Goal: Task Accomplishment & Management: Manage account settings

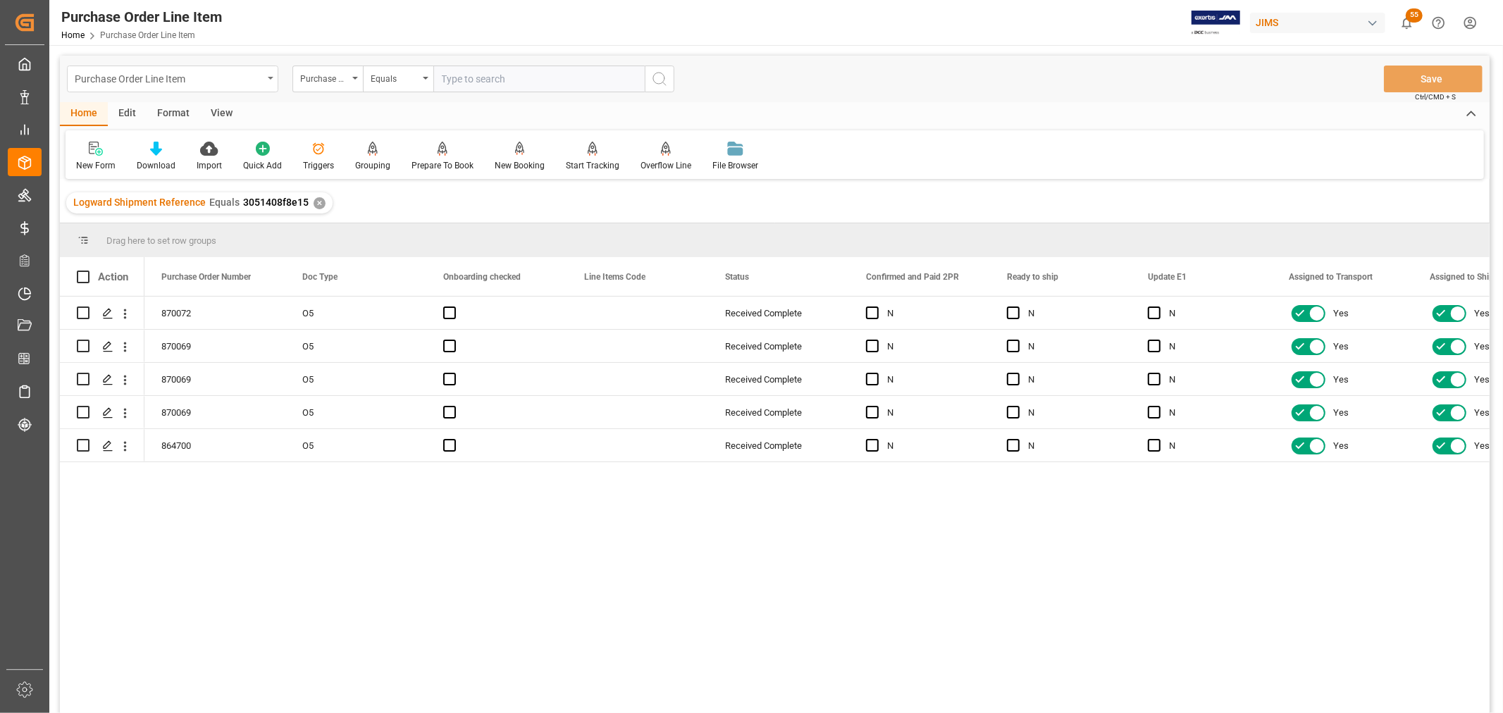
click at [270, 83] on div "Purchase Order Line Item" at bounding box center [172, 79] width 211 height 27
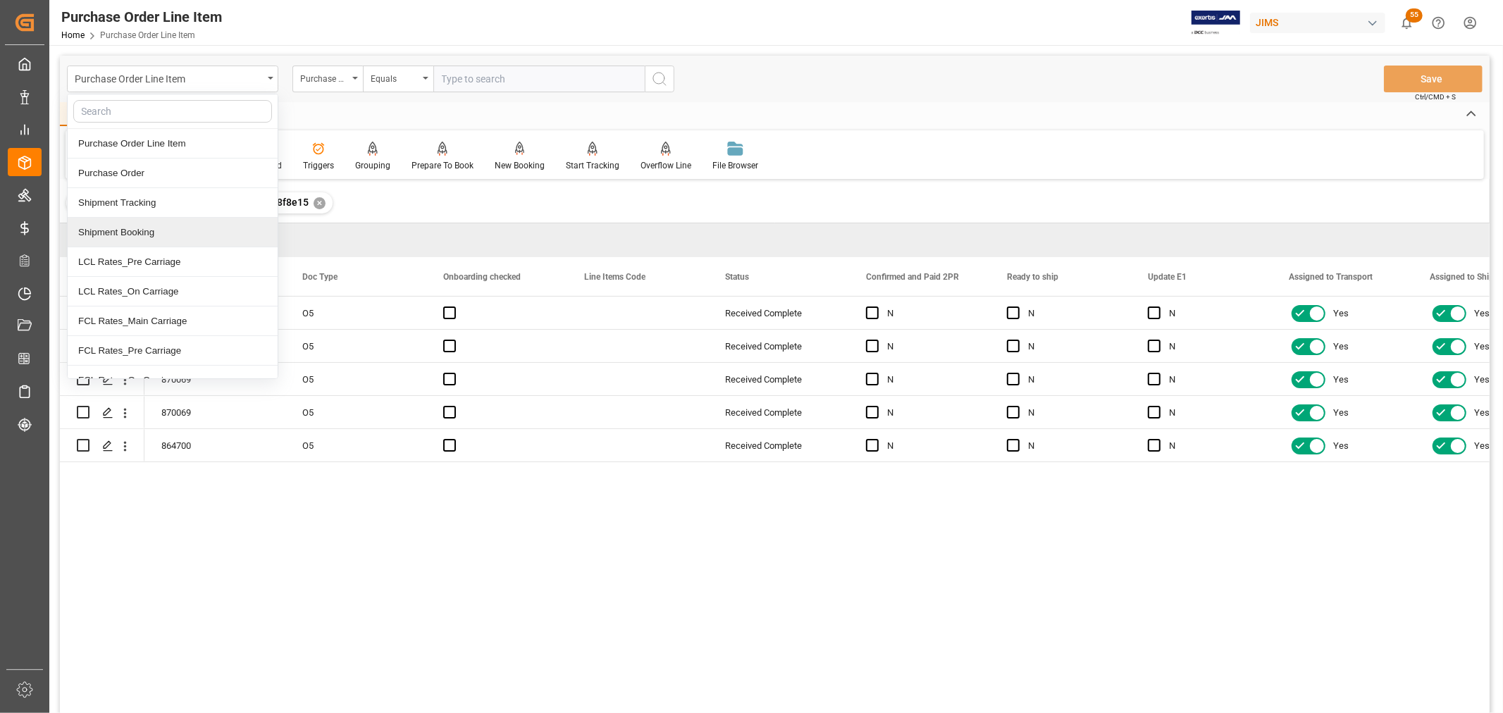
click at [132, 237] on div "Shipment Booking" at bounding box center [173, 233] width 210 height 30
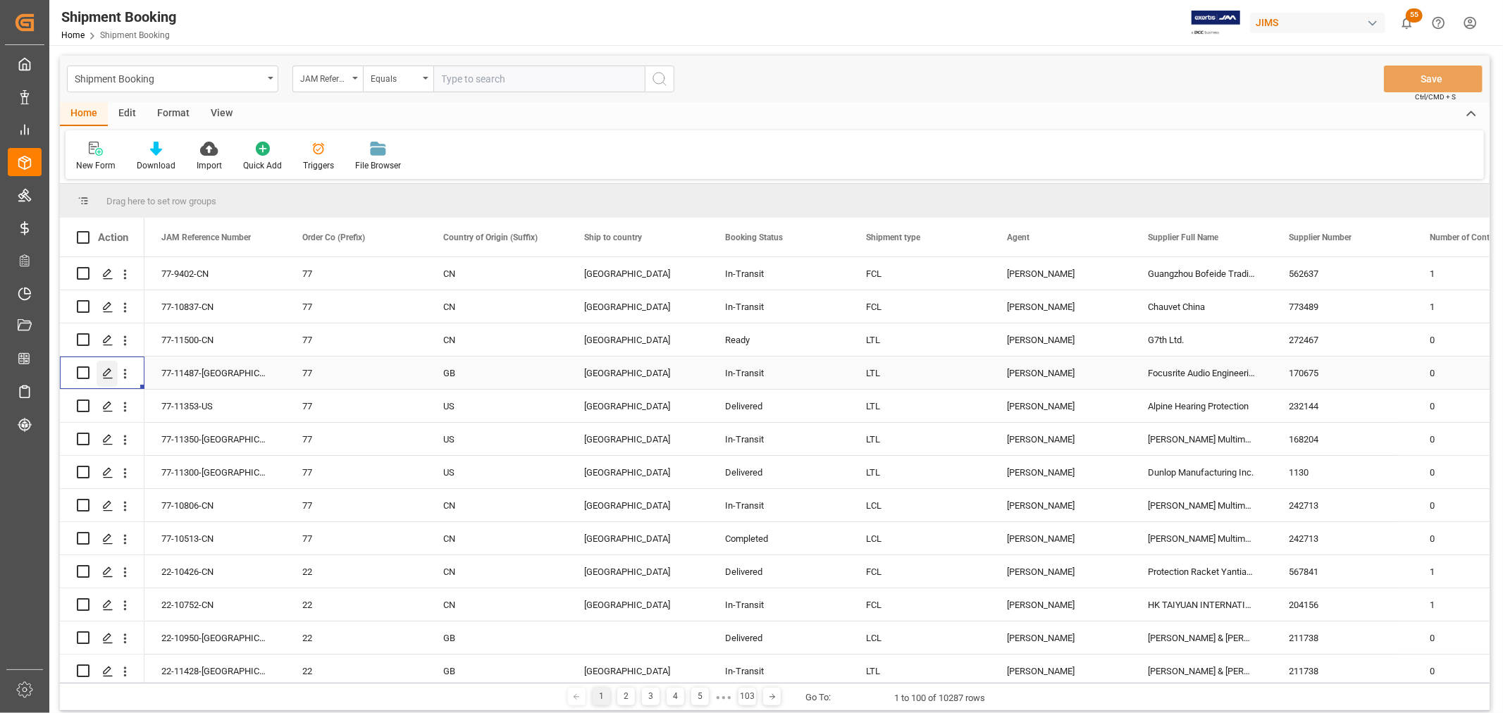
click at [102, 377] on icon "Press SPACE to select this row." at bounding box center [107, 373] width 11 height 11
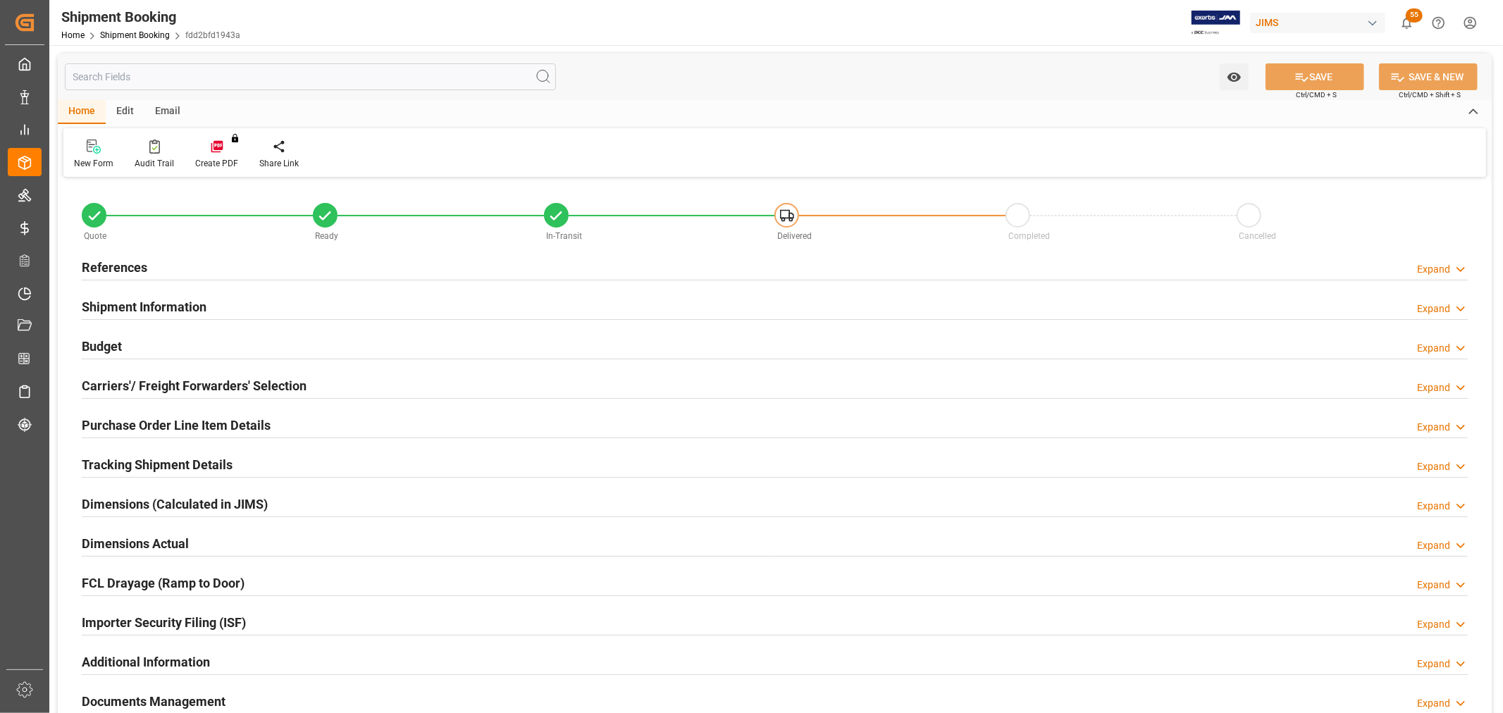
type input "0"
type input "10.6209"
type input "0"
type input "263.42"
click at [97, 344] on h2 "Budget" at bounding box center [102, 346] width 40 height 19
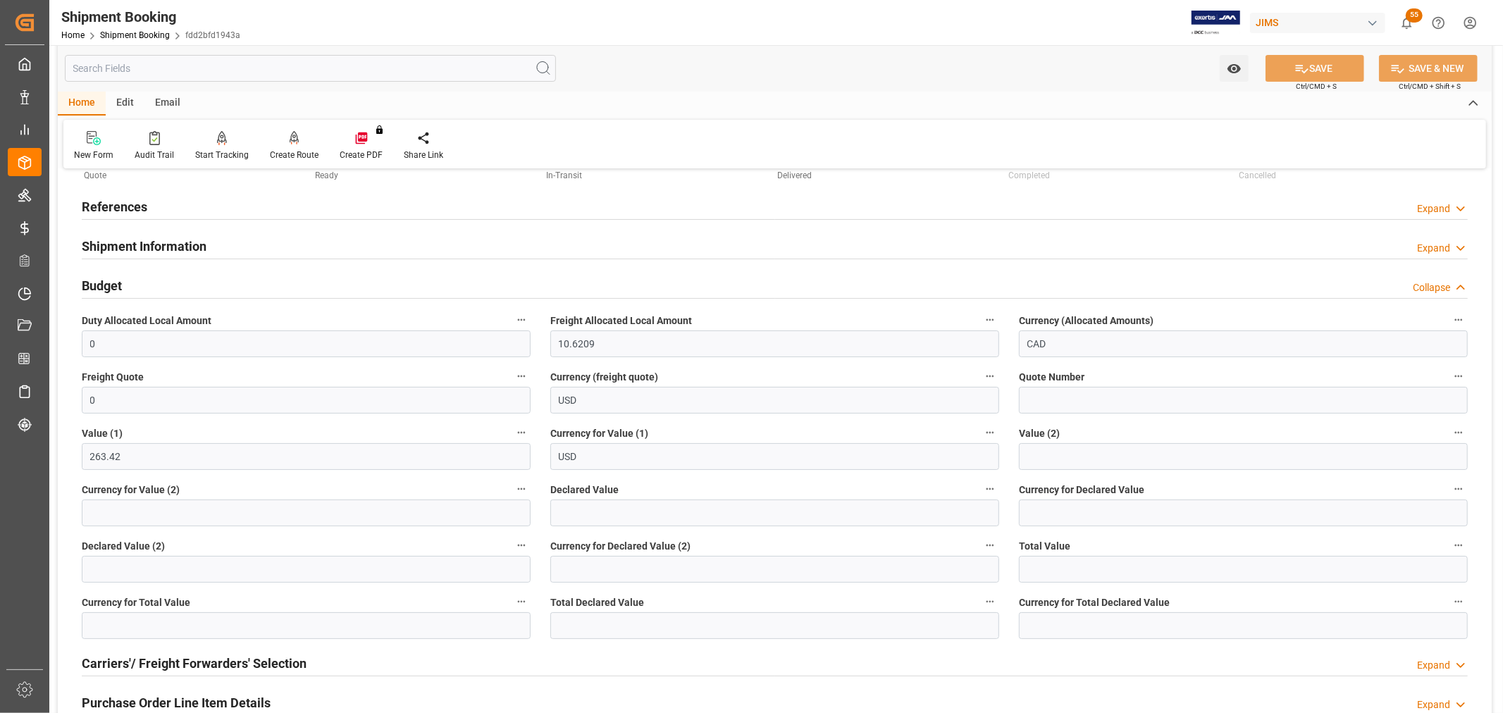
scroll to position [235, 0]
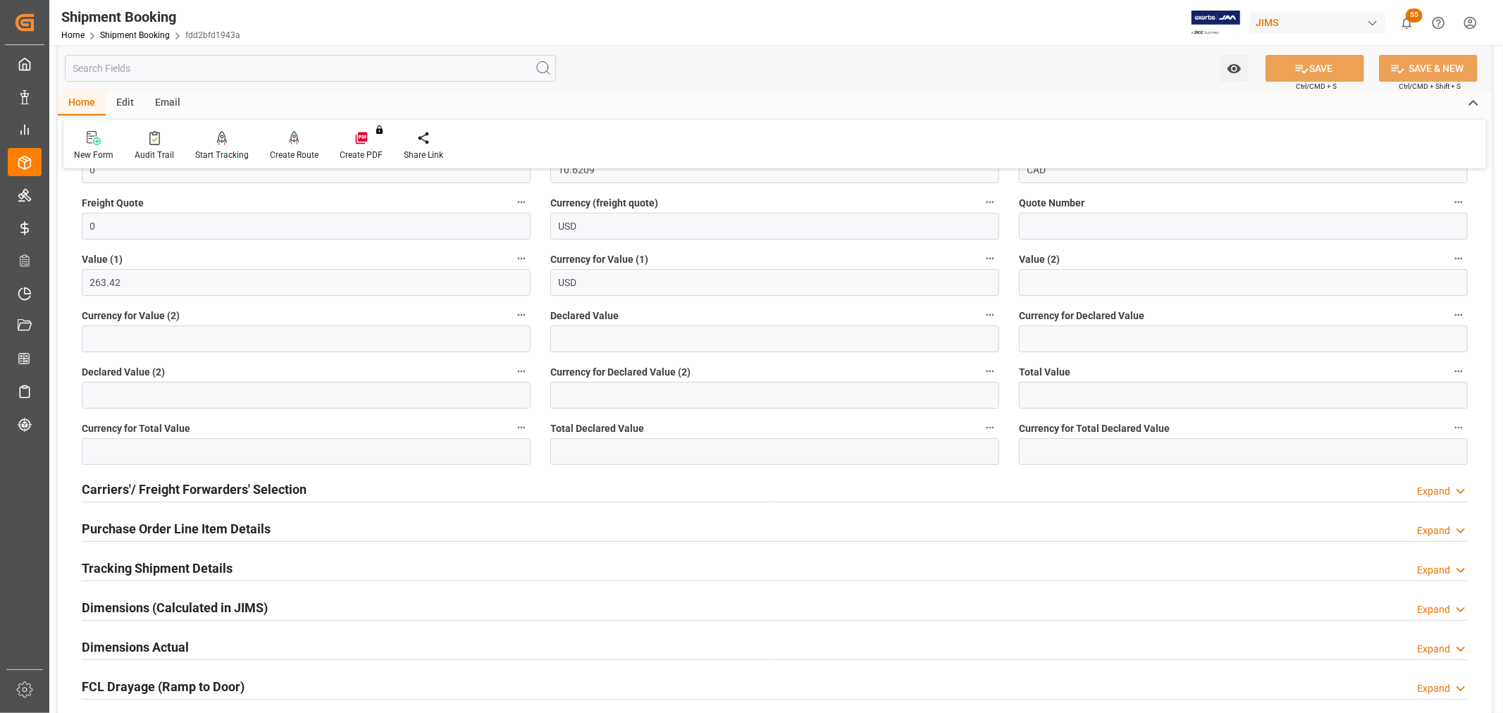
click at [129, 524] on h2 "Purchase Order Line Item Details" at bounding box center [176, 528] width 189 height 19
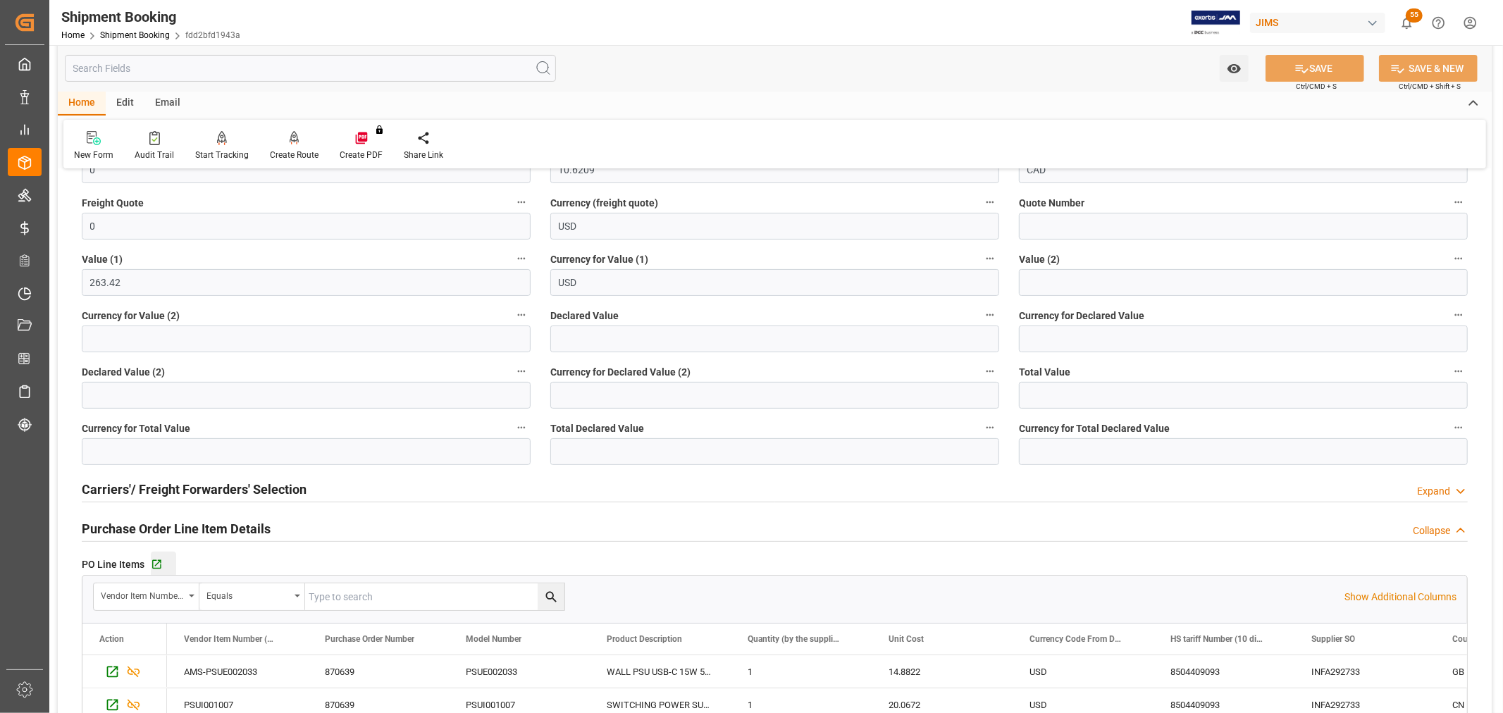
click at [156, 557] on button "Go to Purchase Order Line Item Grid" at bounding box center [163, 564] width 25 height 25
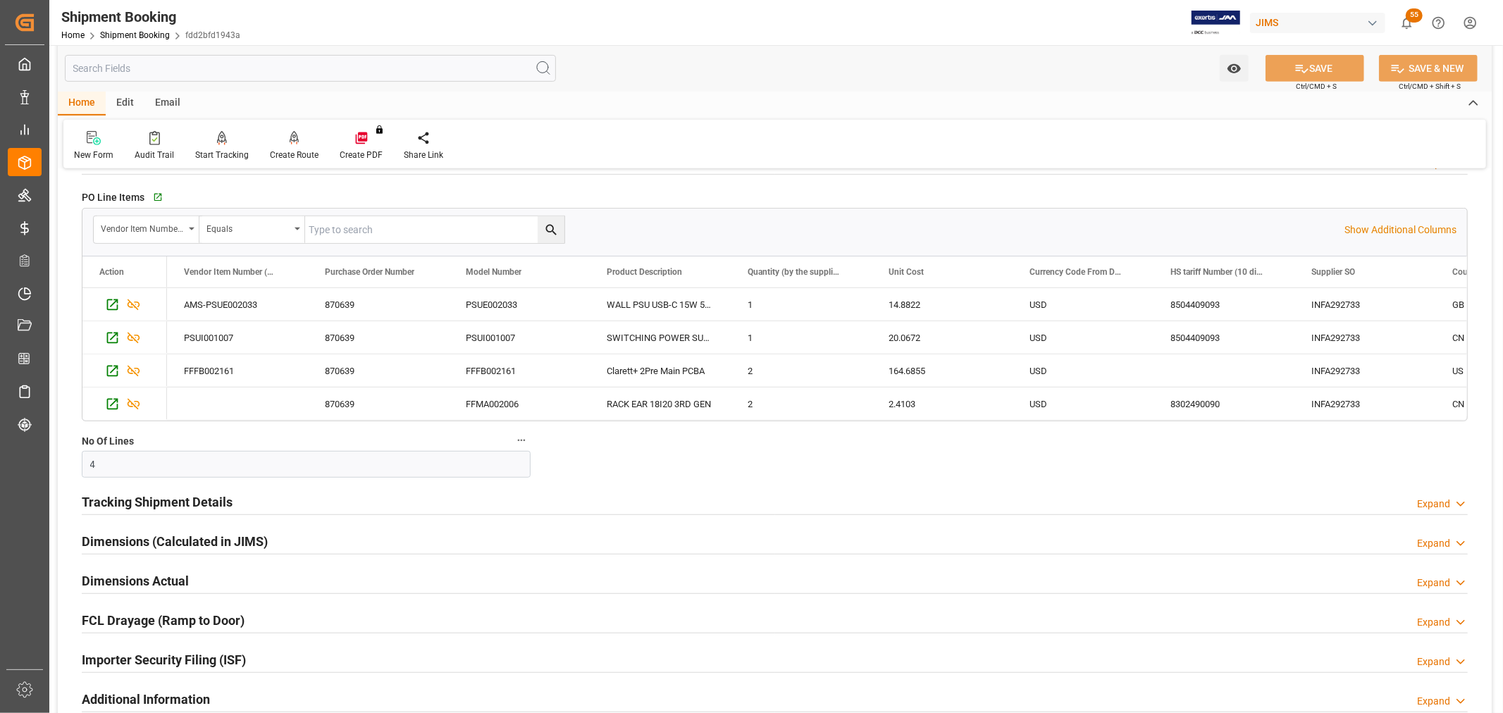
scroll to position [626, 0]
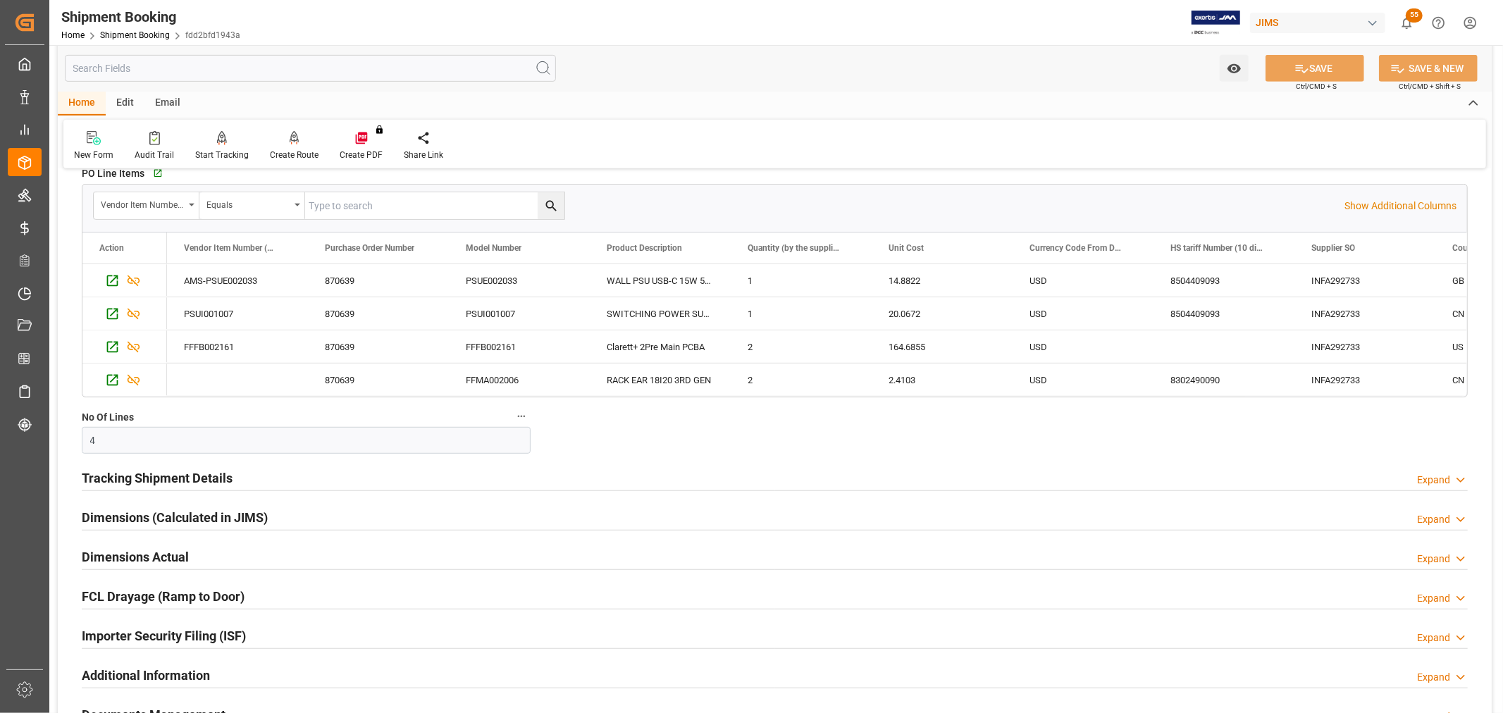
click at [139, 473] on h2 "Tracking Shipment Details" at bounding box center [157, 478] width 151 height 19
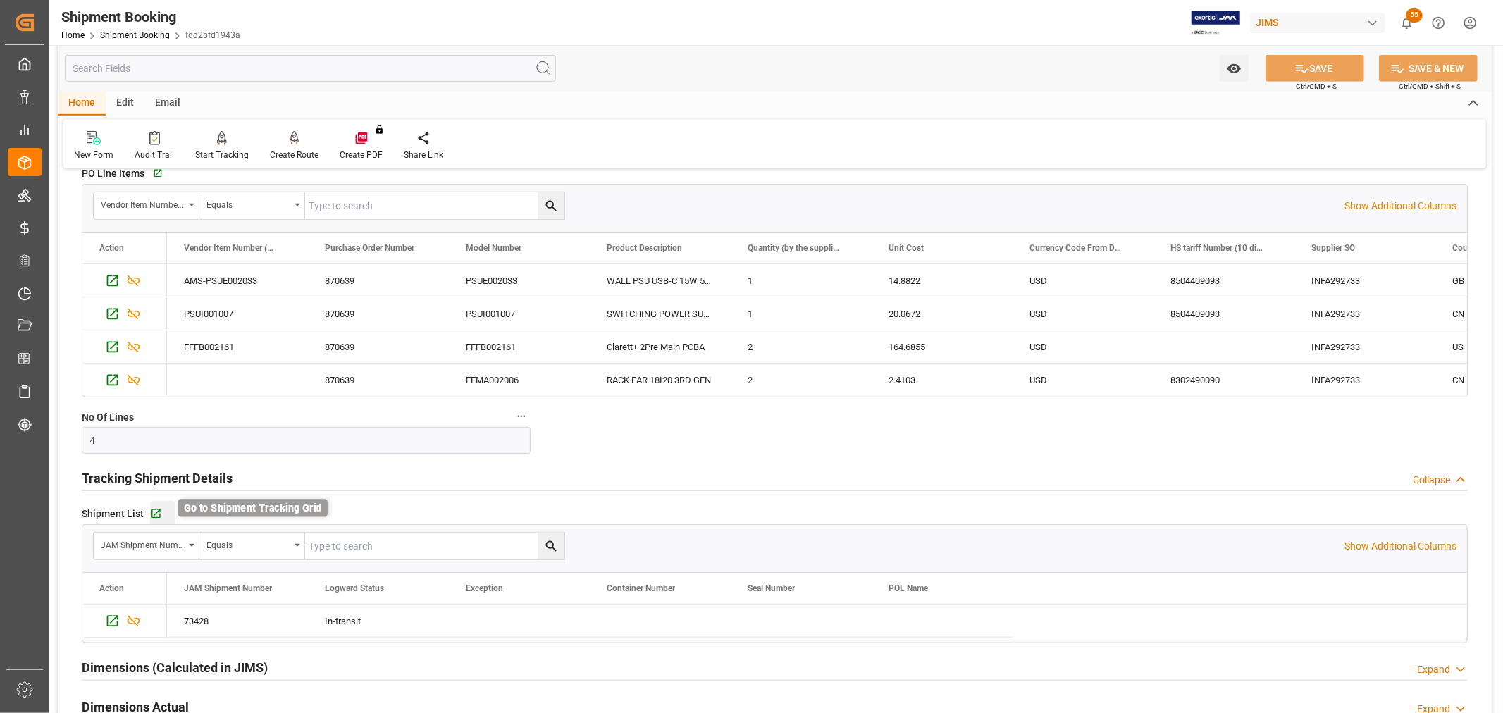
click at [153, 512] on icon "button" at bounding box center [156, 514] width 12 height 12
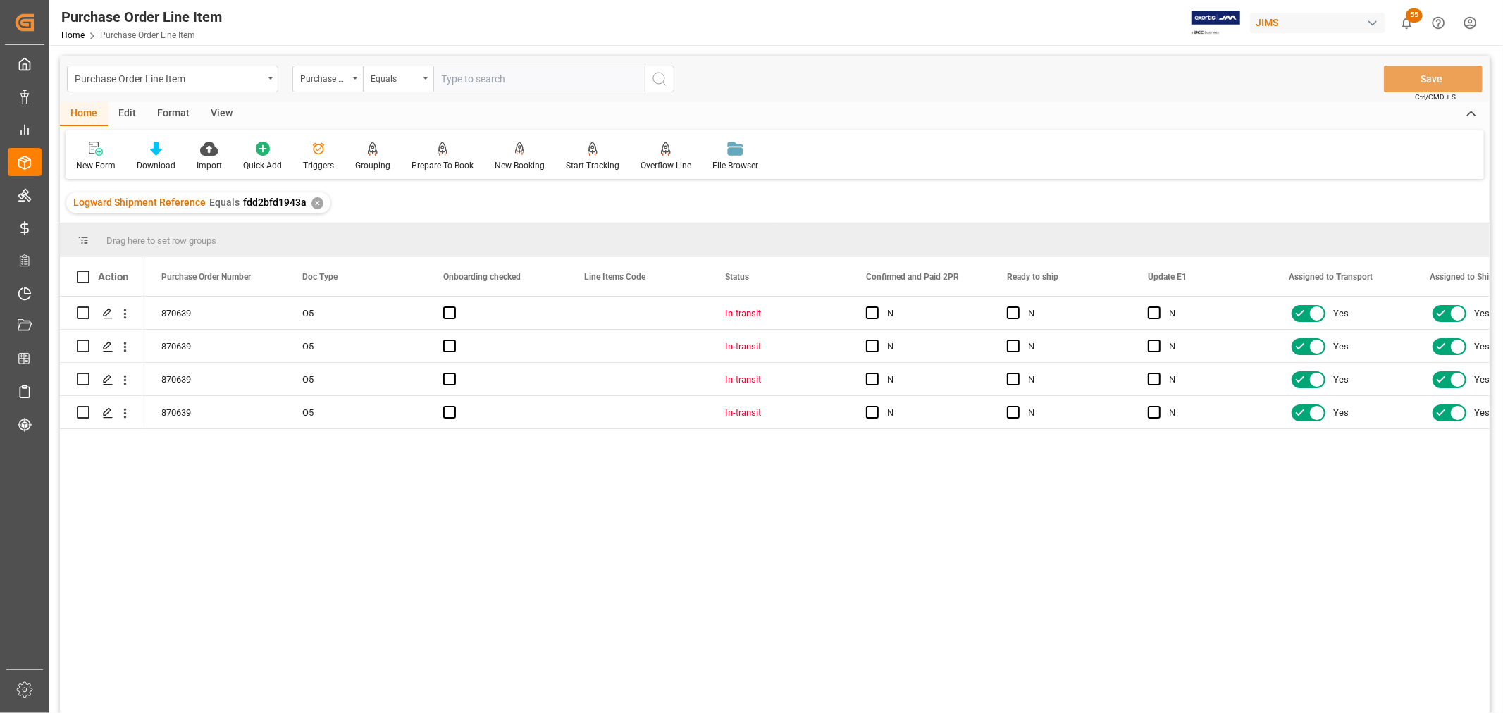
click at [224, 109] on div "View" at bounding box center [221, 114] width 43 height 24
click at [90, 153] on icon at bounding box center [90, 149] width 14 height 14
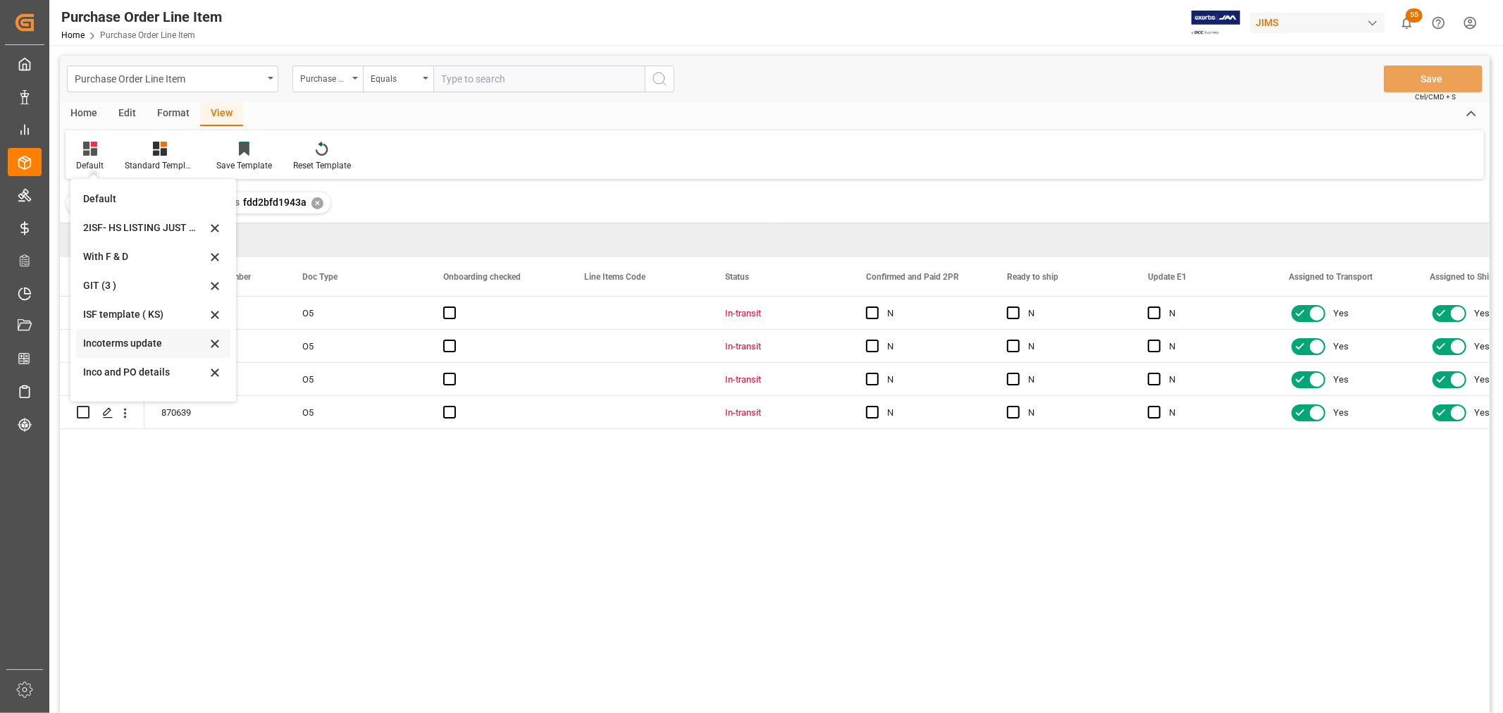
click at [121, 340] on div "Incoterms update" at bounding box center [144, 343] width 123 height 15
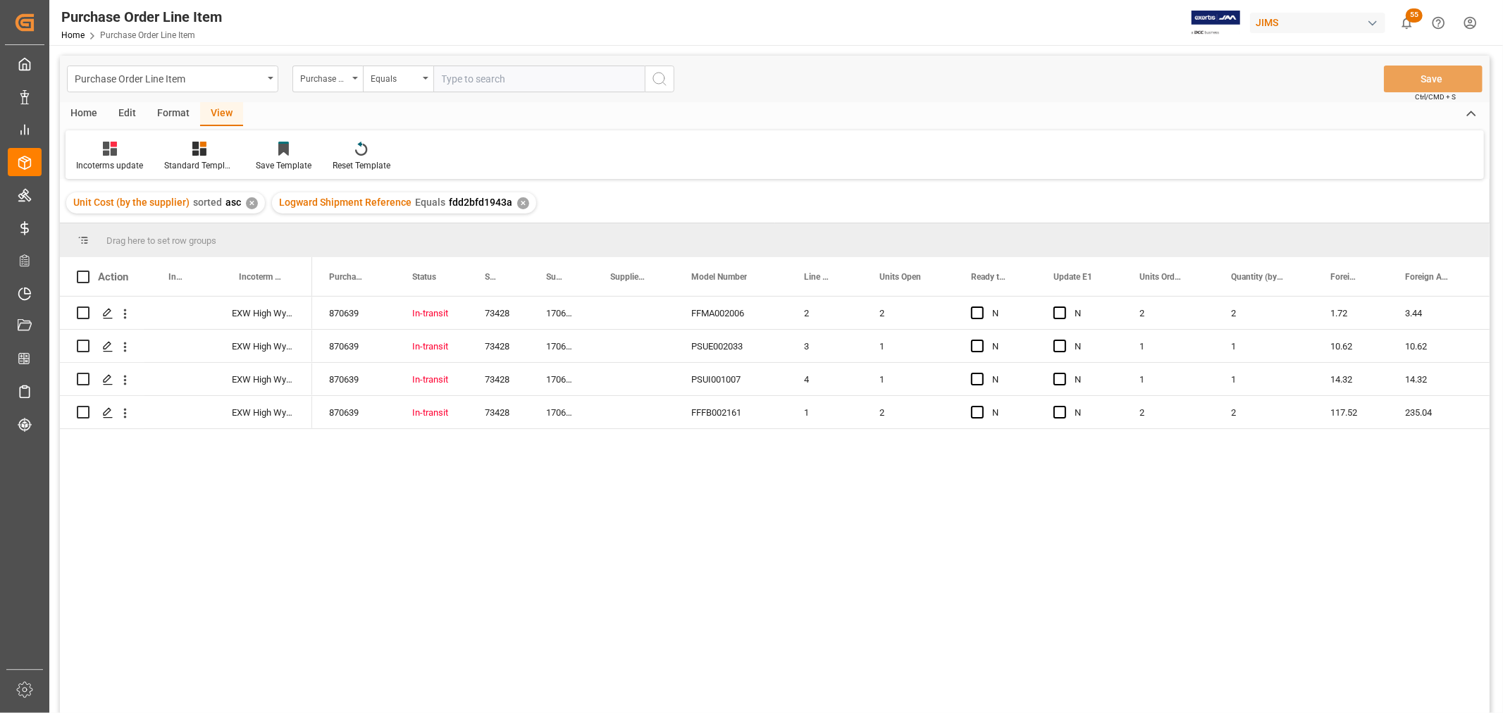
click at [341, 499] on div "870639 In-transit 73428 170675/EU FFMA002006 2 2 N N 2 2 1.72 3.44 1.72 2.4103 …" at bounding box center [900, 510] width 1177 height 426
click at [163, 308] on div "Press SPACE to select this row." at bounding box center [179, 313] width 70 height 32
click at [170, 313] on input "Press SPACE to select this row." at bounding box center [180, 321] width 48 height 27
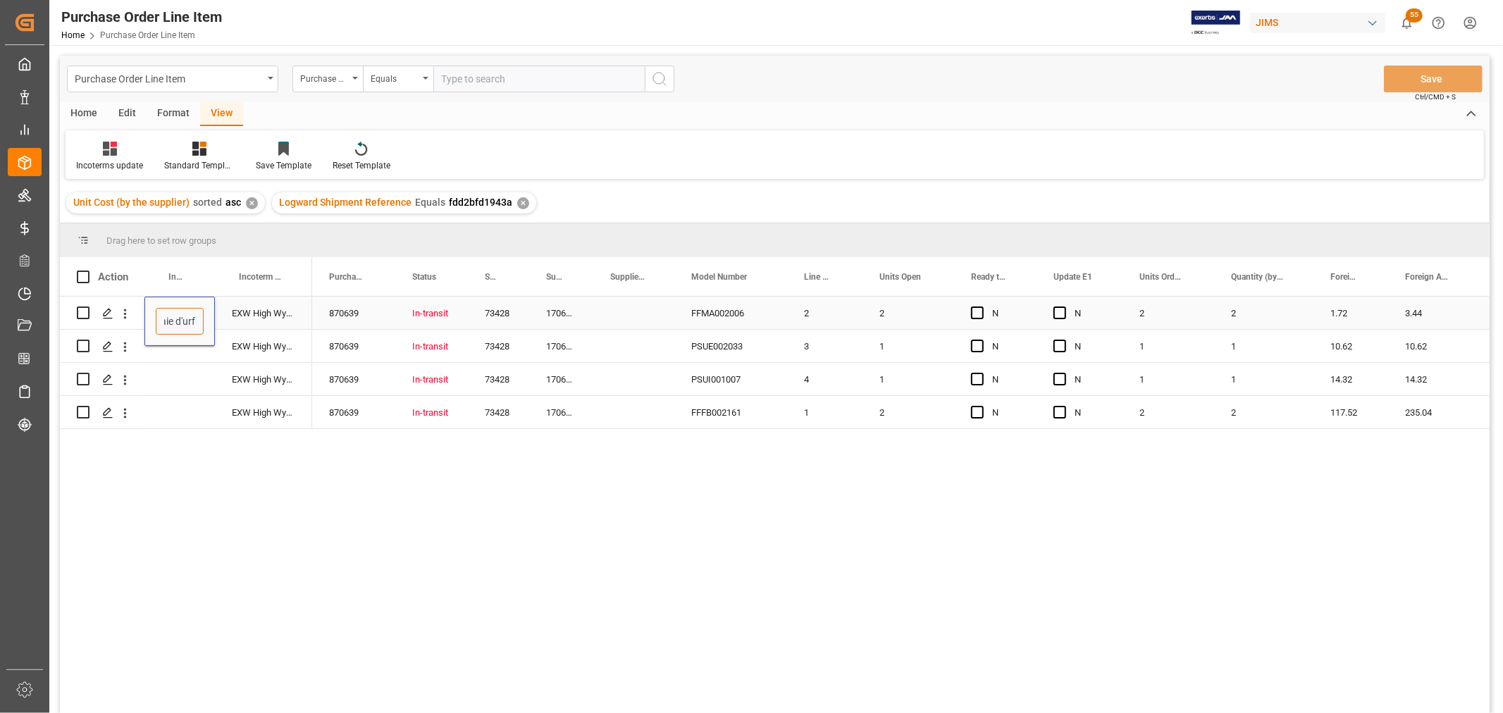
type input "DDP Baie d'urfe"
click at [145, 360] on div "Press SPACE to select this row." at bounding box center [179, 346] width 70 height 32
click at [193, 313] on div "DDP Baie d'urfe" at bounding box center [179, 313] width 70 height 32
drag, startPoint x: 212, startPoint y: 328, endPoint x: 216, endPoint y: 426, distance: 98.0
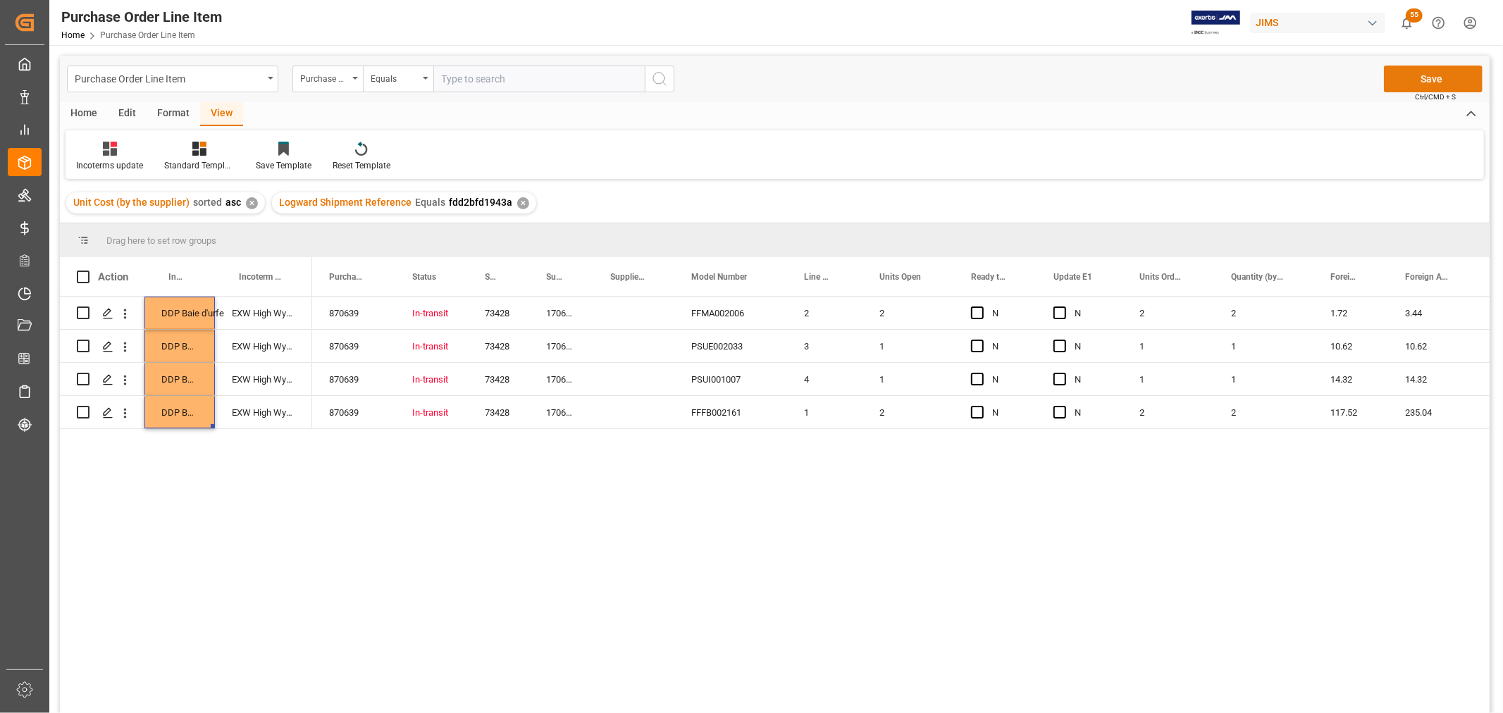
click at [1448, 75] on button "Save" at bounding box center [1433, 79] width 99 height 27
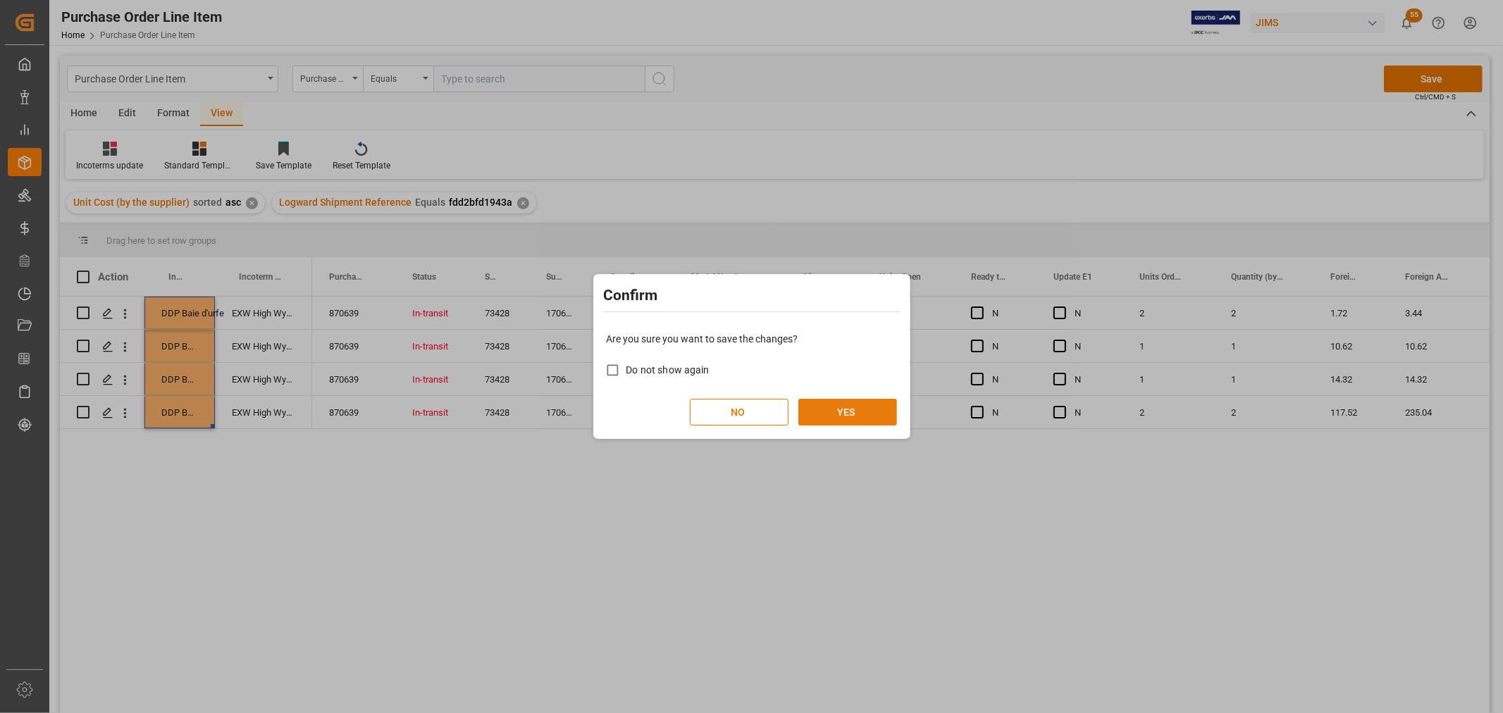
click at [848, 405] on button "YES" at bounding box center [847, 412] width 99 height 27
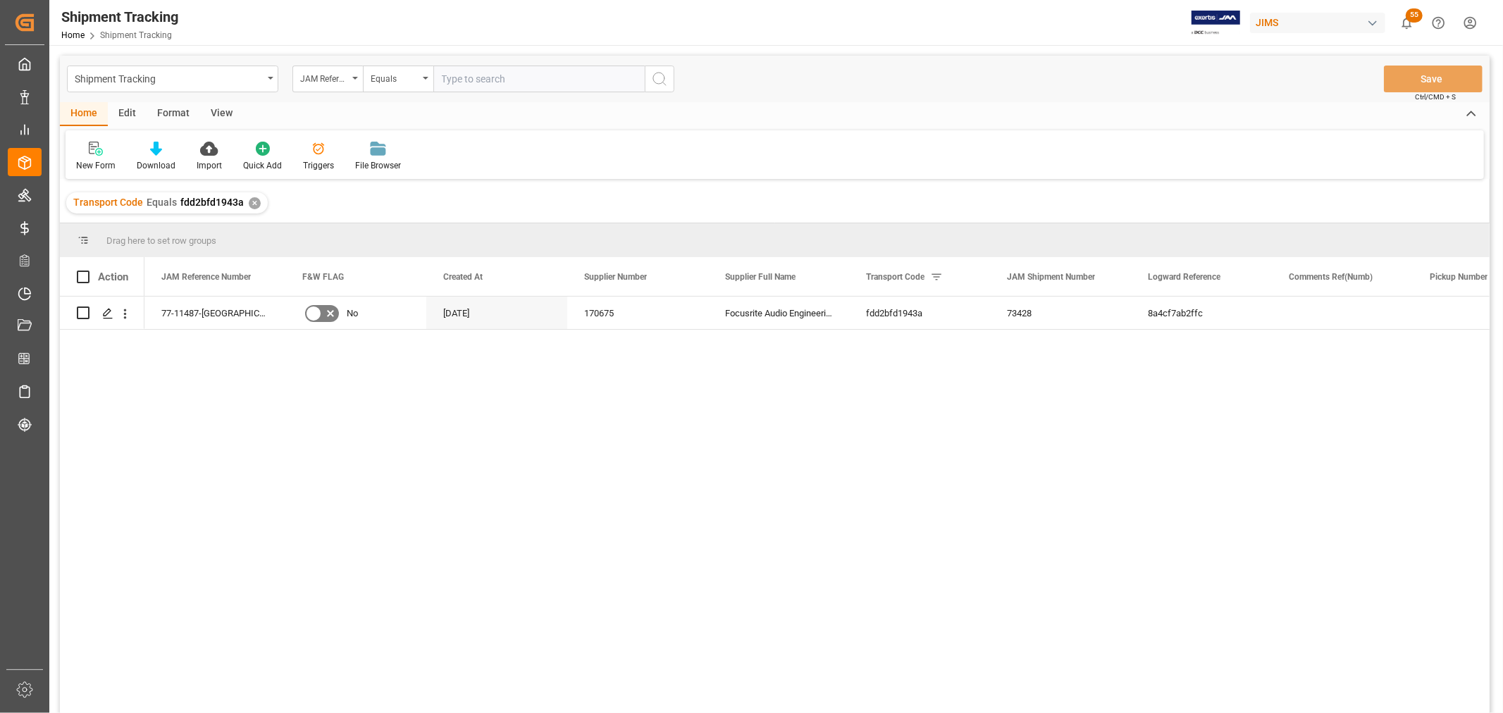
click at [211, 113] on div "View" at bounding box center [221, 114] width 43 height 24
click at [90, 162] on div "Default" at bounding box center [89, 165] width 27 height 13
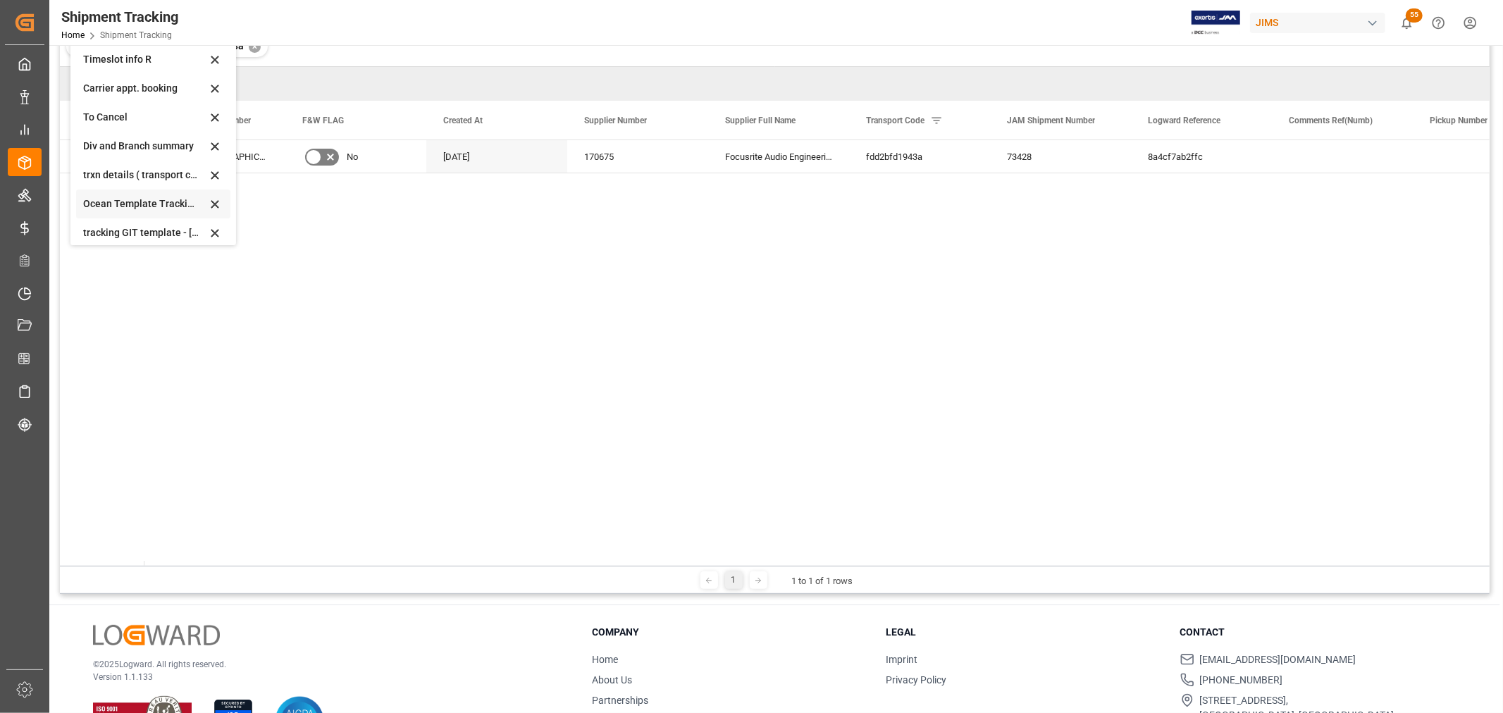
scroll to position [77, 0]
click at [108, 220] on div "Oct 09 2025" at bounding box center [144, 225] width 123 height 15
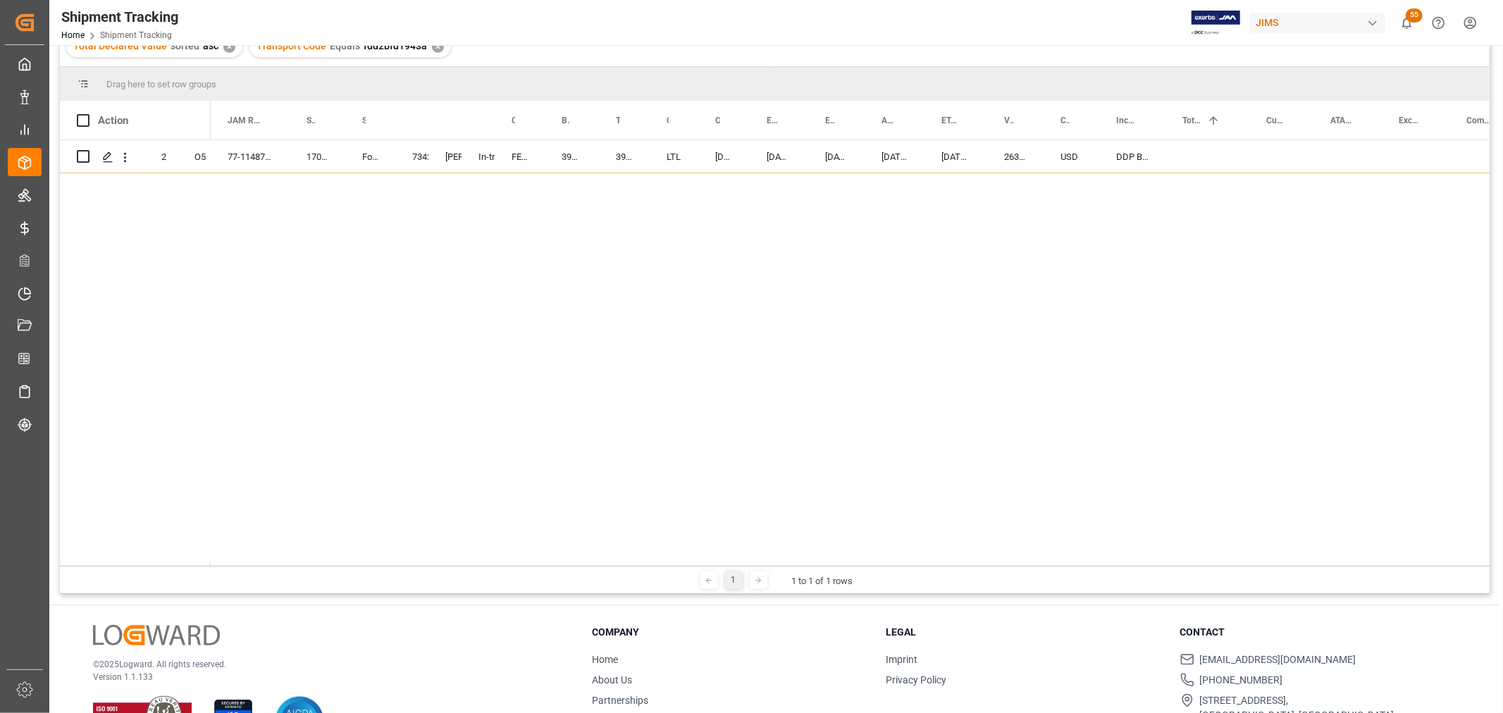
scroll to position [156, 0]
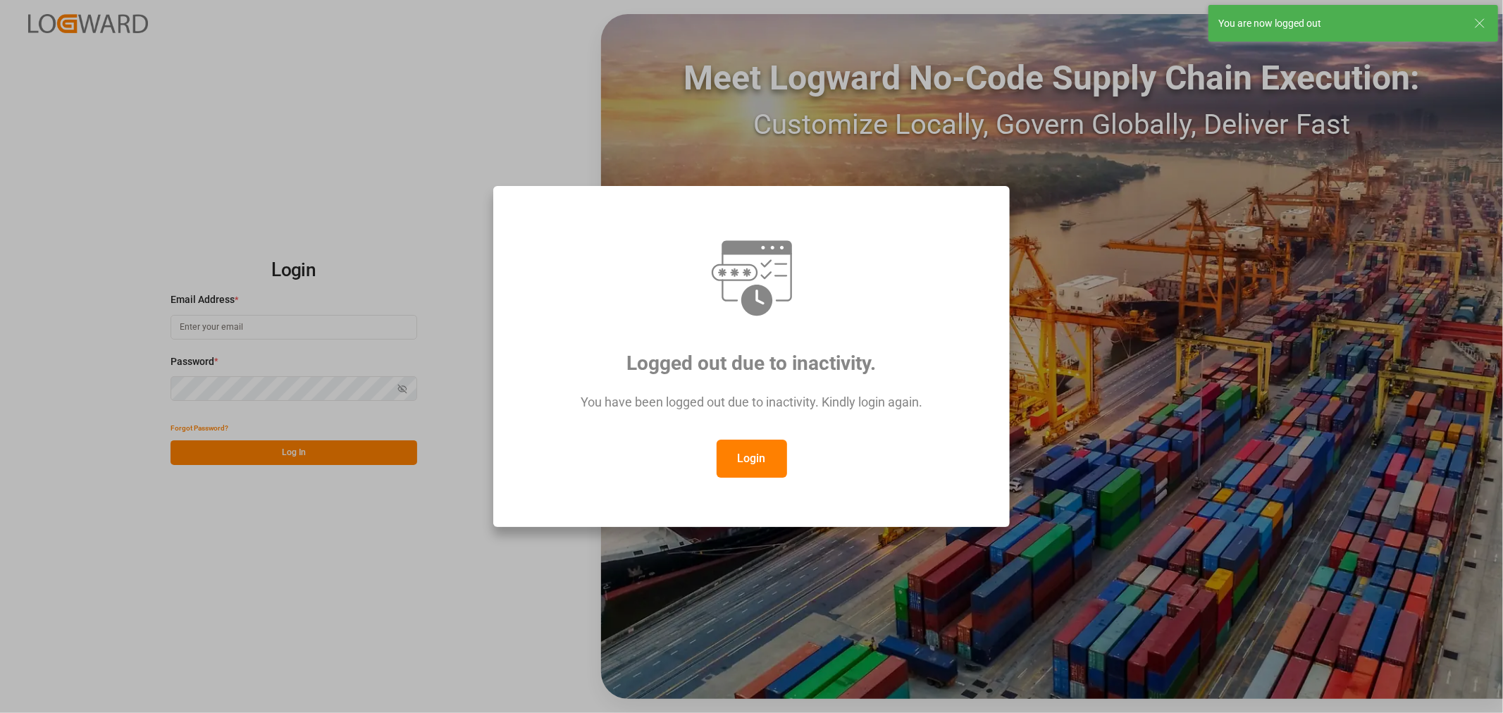
type input "[EMAIL_ADDRESS][PERSON_NAME][DOMAIN_NAME]"
